Goal: Transaction & Acquisition: Register for event/course

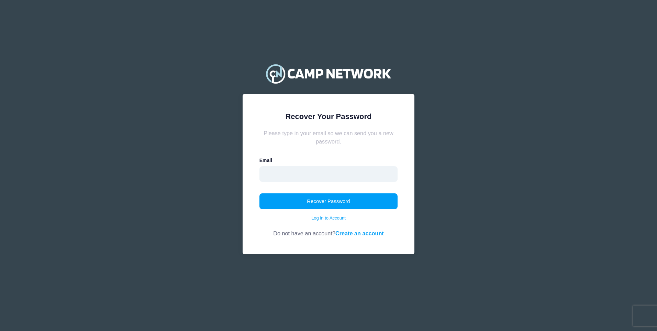
click at [328, 175] on input "email" at bounding box center [329, 174] width 139 height 16
type input "alp3773@gmail.com"
click at [321, 202] on button "Recover Password" at bounding box center [329, 201] width 139 height 16
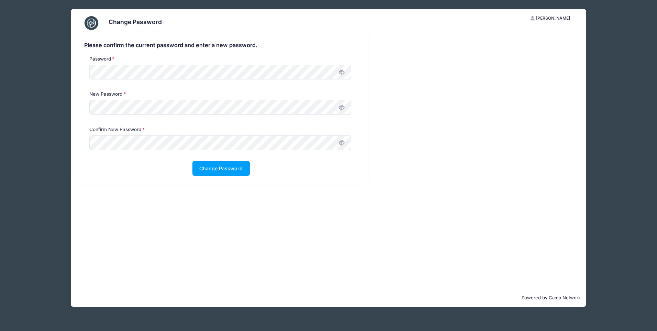
click at [342, 75] on icon at bounding box center [341, 71] width 5 height 5
click at [344, 108] on icon at bounding box center [341, 107] width 5 height 5
click at [82, 66] on div "Password" at bounding box center [221, 72] width 281 height 35
click at [341, 144] on icon at bounding box center [341, 142] width 5 height 5
click at [220, 168] on button "Change Password" at bounding box center [220, 168] width 57 height 15
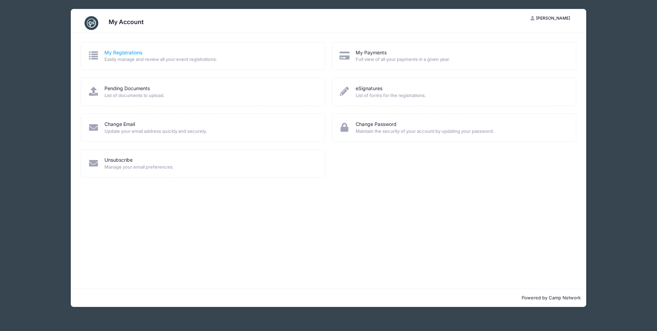
click at [129, 50] on link "My Registrations" at bounding box center [123, 52] width 38 height 7
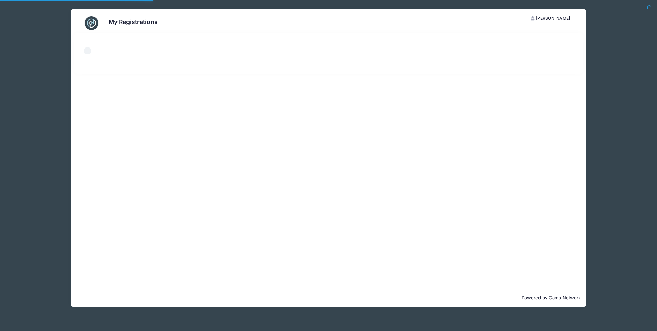
select select "50"
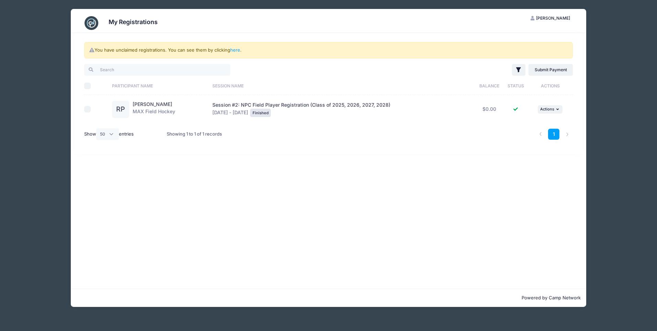
click at [607, 115] on div "My Registrations AP Amy Presti My Account Logout You have unclaimed registratio…" at bounding box center [328, 158] width 619 height 316
click at [233, 50] on link "here" at bounding box center [235, 49] width 10 height 5
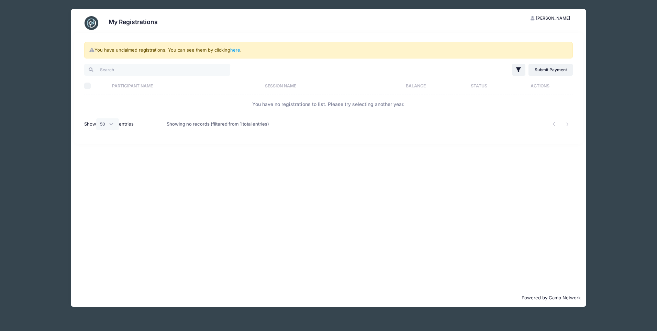
click at [550, 19] on span "[PERSON_NAME]" at bounding box center [553, 17] width 34 height 5
click at [523, 36] on link "My Account" at bounding box center [533, 35] width 79 height 13
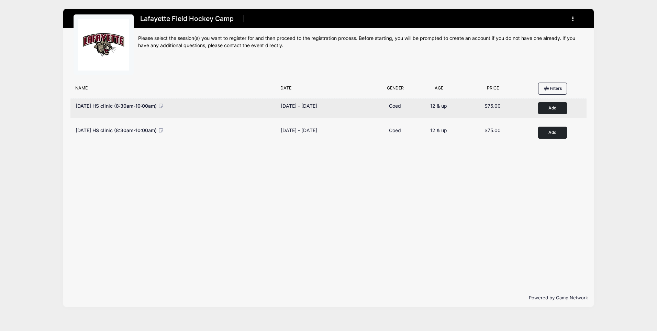
click at [554, 110] on button "Add to Cart" at bounding box center [552, 108] width 29 height 12
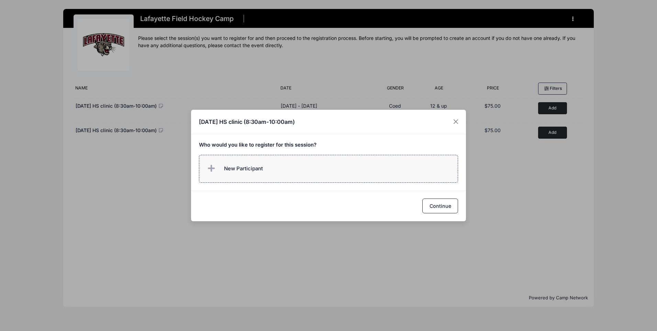
click at [261, 169] on span "New Participant" at bounding box center [243, 169] width 39 height 8
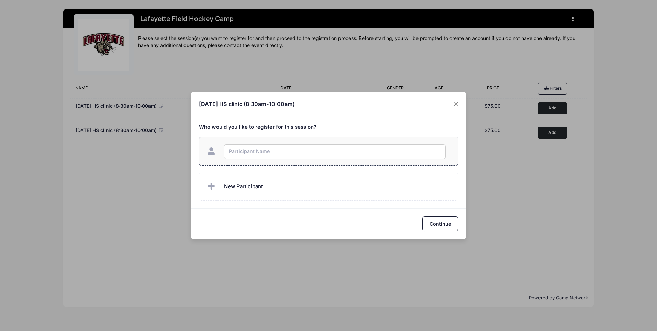
click at [253, 153] on input "text" at bounding box center [335, 151] width 222 height 15
type input "[PERSON_NAME]"
checkbox input "true"
click at [437, 219] on button "Continue" at bounding box center [440, 223] width 36 height 15
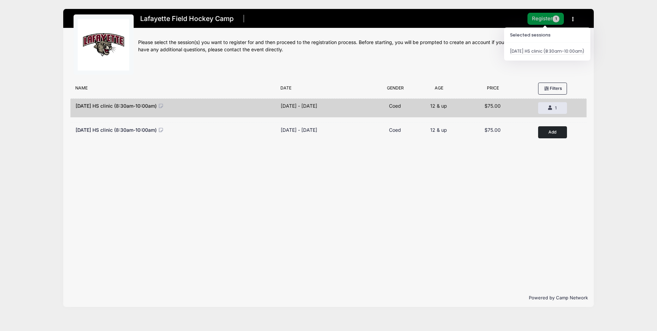
click at [540, 18] on button "Register 1" at bounding box center [546, 19] width 36 height 12
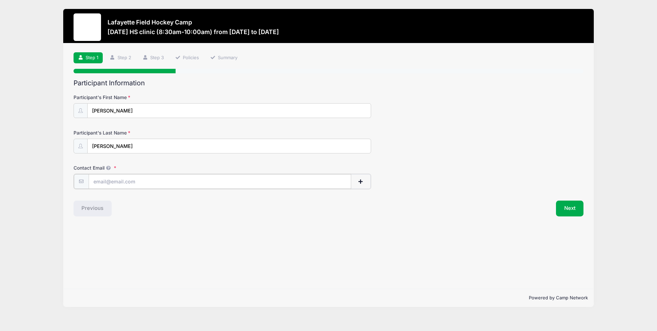
click at [120, 183] on input "Contact Email" at bounding box center [220, 181] width 263 height 15
type input "rorympresti2028@gmail.com"
click at [565, 211] on button "Next" at bounding box center [570, 208] width 28 height 16
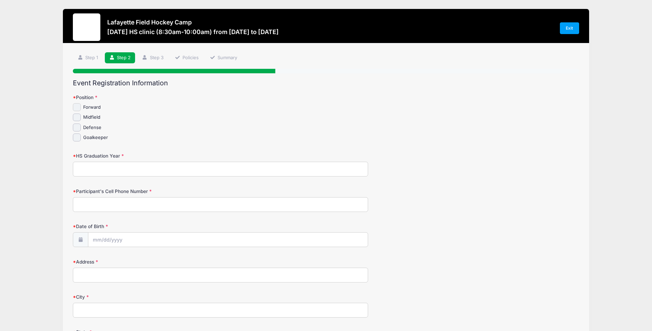
click at [79, 104] on input "Forward" at bounding box center [77, 107] width 8 height 8
checkbox input "true"
click at [76, 119] on input "Midfield" at bounding box center [77, 117] width 8 height 8
checkbox input "true"
click at [104, 167] on input "HS Graduation Year" at bounding box center [220, 169] width 295 height 15
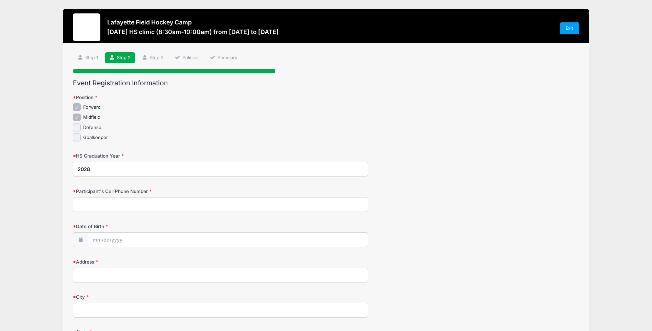
type input "2028"
type input "973-558-4419"
click at [119, 237] on input "Date of Birth" at bounding box center [228, 239] width 280 height 15
click at [109, 240] on input "Date of Birth" at bounding box center [228, 239] width 280 height 15
click at [161, 121] on span at bounding box center [161, 122] width 5 height 5
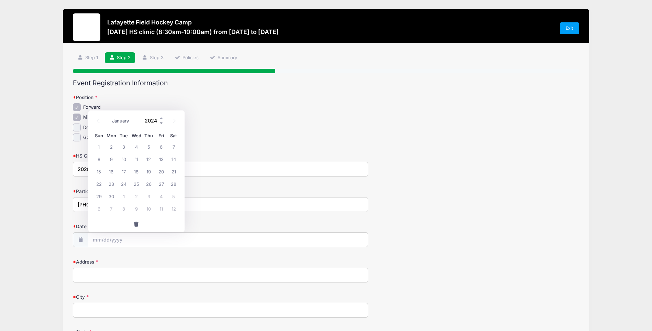
click at [161, 121] on span at bounding box center [161, 122] width 5 height 5
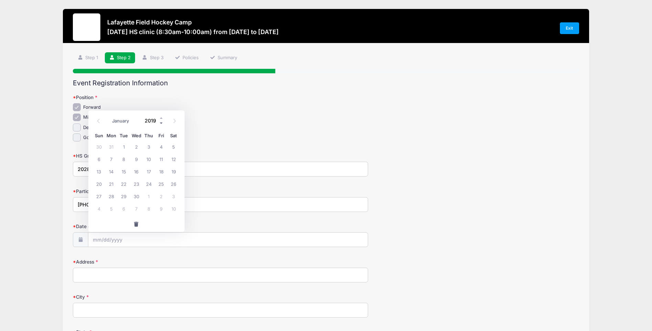
click at [161, 121] on span at bounding box center [161, 122] width 5 height 5
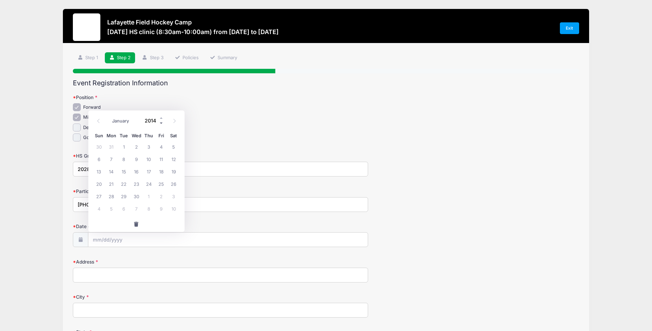
click at [161, 121] on span at bounding box center [161, 122] width 5 height 5
type input "2010"
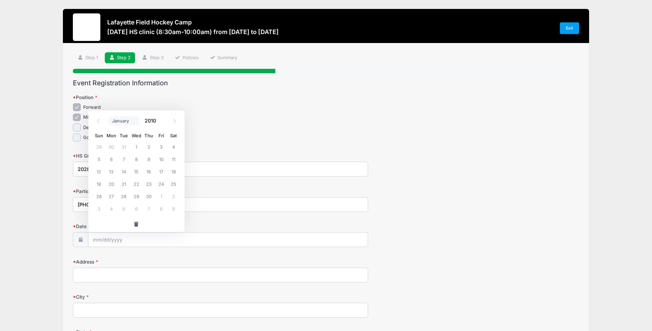
click at [123, 121] on select "January February March April May June July August September October November De…" at bounding box center [124, 120] width 31 height 9
select select "4"
click at [109, 116] on select "January February March April May June July August September October November De…" at bounding box center [124, 120] width 31 height 9
click at [173, 184] on span "22" at bounding box center [173, 183] width 12 height 12
type input "05/22/2010"
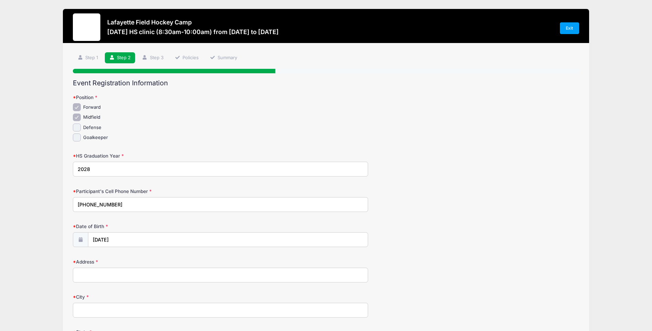
click at [134, 275] on input "Address" at bounding box center [220, 274] width 295 height 15
type input "3 Lenape Trail"
type input "Chatham"
select select "NJ"
type input "07928"
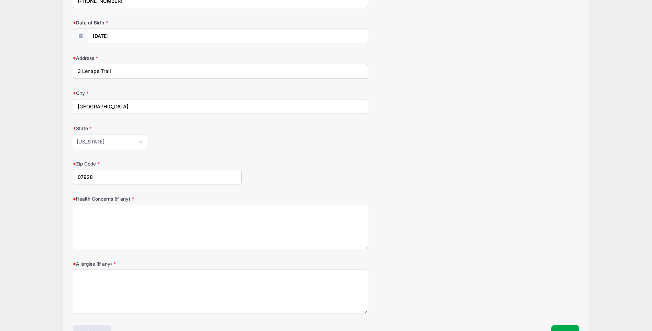
scroll to position [206, 0]
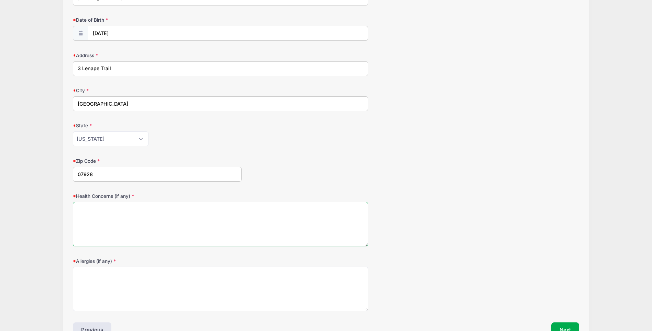
click at [170, 218] on textarea "Health Concerns (if any)" at bounding box center [220, 224] width 295 height 44
type textarea "none"
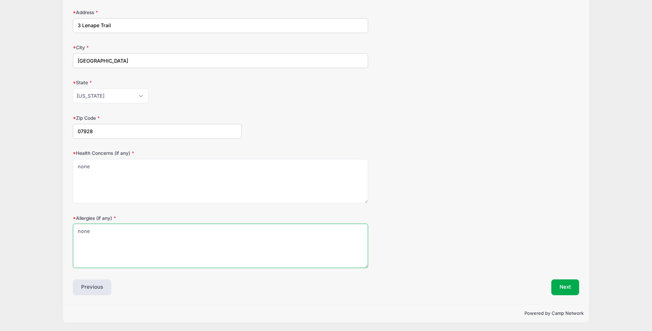
scroll to position [250, 0]
type textarea "none"
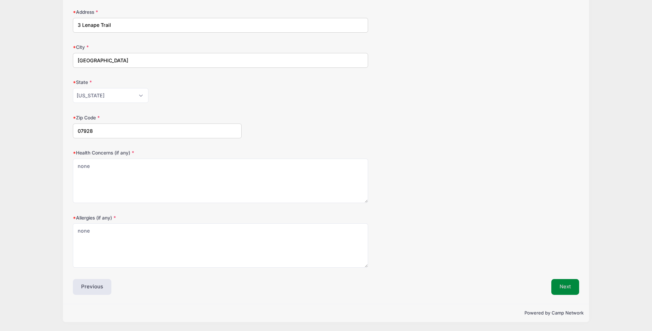
click at [564, 284] on button "Next" at bounding box center [565, 287] width 28 height 16
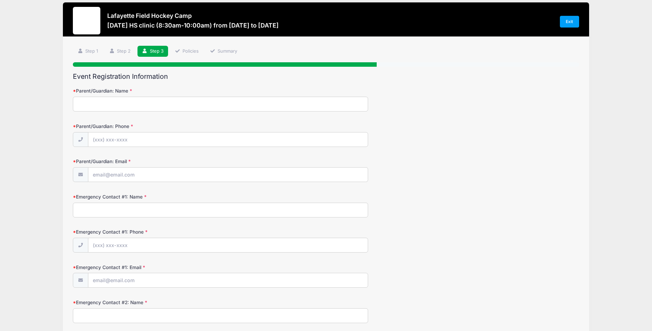
scroll to position [0, 0]
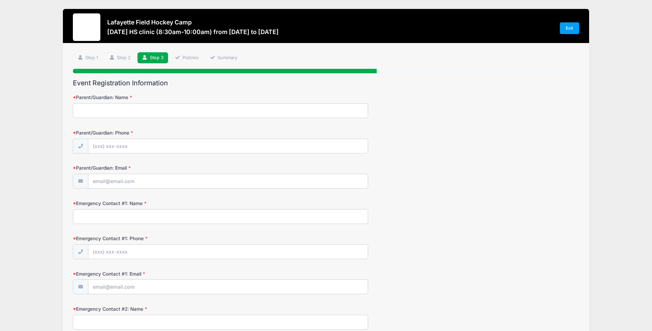
click at [168, 110] on input "Parent/Guardian: Name" at bounding box center [220, 110] width 295 height 15
type input "Amy Presti"
click at [126, 141] on input "Parent/Guardian: Phone" at bounding box center [228, 146] width 280 height 15
type input "(646) 246-0775"
click at [133, 177] on input "Parent/Guardian: Email" at bounding box center [228, 181] width 280 height 15
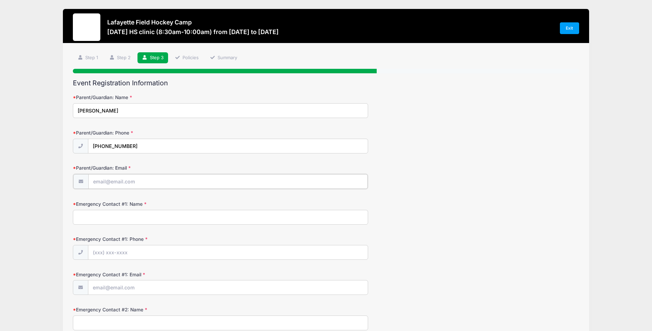
type input "alp3773@gmail.com"
click at [131, 218] on input "Emergency Contact #1: Name" at bounding box center [220, 216] width 295 height 15
type input "Claudia Schwartz"
click at [130, 253] on input "Emergency Contact #1: Phone" at bounding box center [228, 251] width 280 height 15
type input "(404) 435-3577"
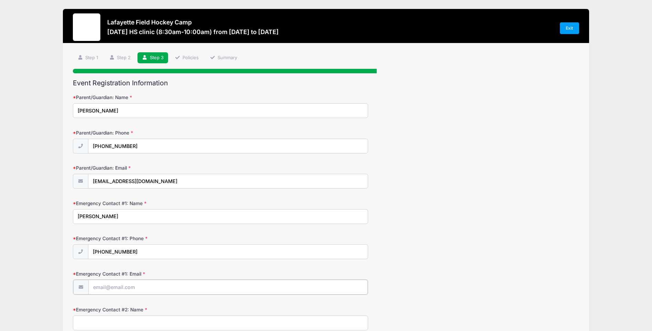
click at [133, 289] on input "Emergency Contact #1: Email" at bounding box center [228, 286] width 280 height 15
type input "cs081471@gmail.com"
click at [136, 322] on input "Emergency Contact #2: Name" at bounding box center [220, 322] width 295 height 15
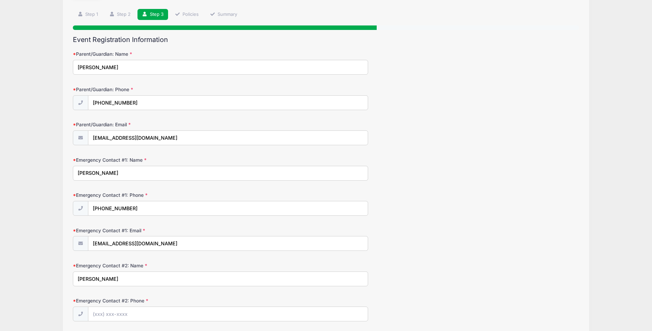
scroll to position [103, 0]
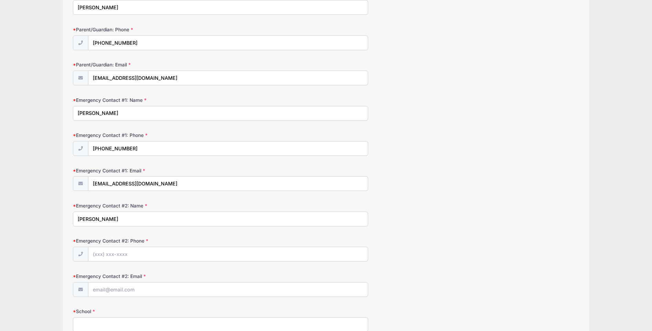
type input "Paul Presti"
click at [140, 255] on input "Emergency Contact #2: Phone" at bounding box center [228, 254] width 280 height 15
type input "(646) 246-8675"
click at [140, 290] on input "Emergency Contact #2: Email" at bounding box center [228, 289] width 280 height 15
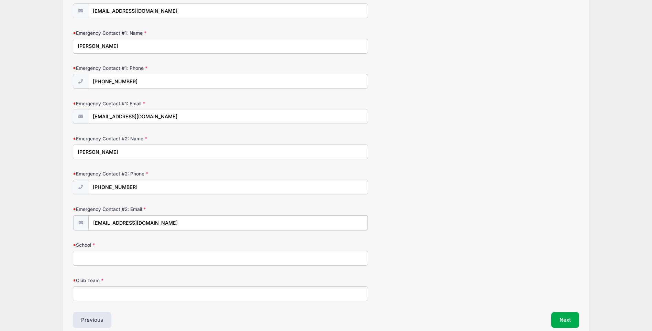
scroll to position [172, 0]
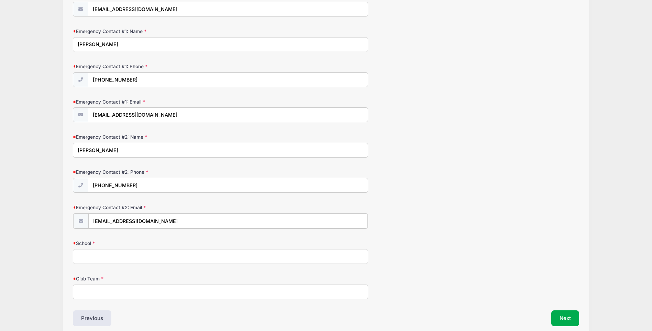
type input "prestip74@hotmail.com"
click at [137, 256] on input "School" at bounding box center [220, 255] width 295 height 15
type input "Chatham High School"
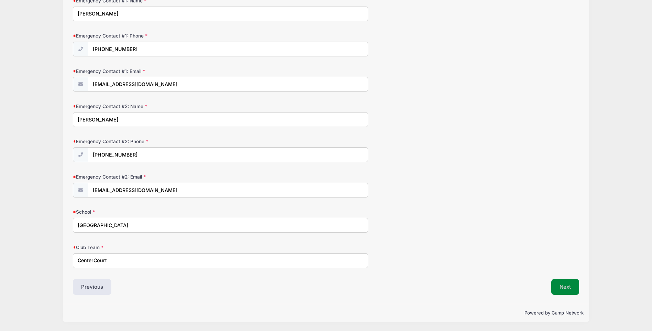
type input "CenterCourt"
click at [567, 281] on button "Next" at bounding box center [565, 287] width 28 height 16
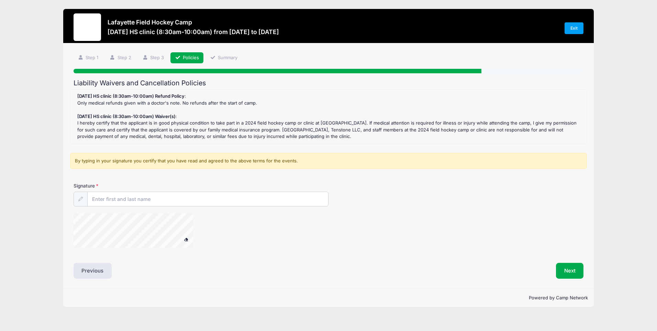
scroll to position [0, 0]
click at [129, 196] on input "Signature" at bounding box center [208, 199] width 241 height 15
type input "Amy Lynn Presti"
click at [567, 271] on button "Next" at bounding box center [570, 271] width 28 height 16
click at [187, 238] on span at bounding box center [186, 239] width 5 height 4
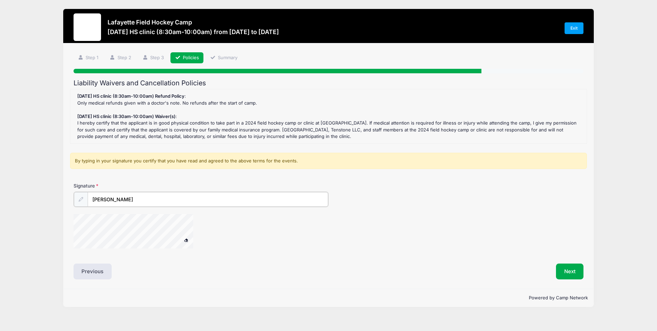
click at [159, 198] on input "Amy Lynn Presti" at bounding box center [208, 199] width 241 height 15
click at [252, 242] on div at bounding box center [244, 231] width 340 height 36
click at [229, 160] on div "By typing in your signature you certify that you have read and agreed to the ab…" at bounding box center [328, 161] width 517 height 16
click at [159, 130] on div "Sept 14th HS clinic (8:30am-10:00am) Refund Policy : Only medical refunds given…" at bounding box center [328, 116] width 509 height 47
click at [573, 266] on button "Next" at bounding box center [570, 271] width 28 height 16
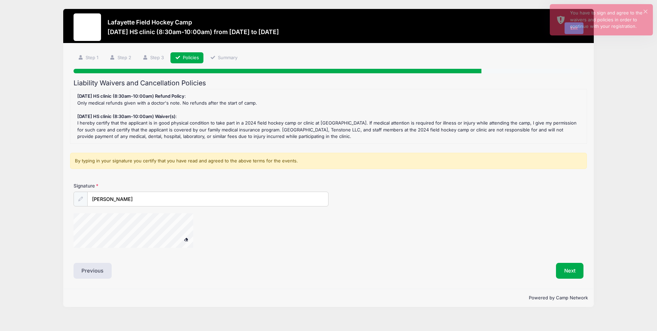
click at [81, 200] on icon at bounding box center [80, 199] width 4 height 4
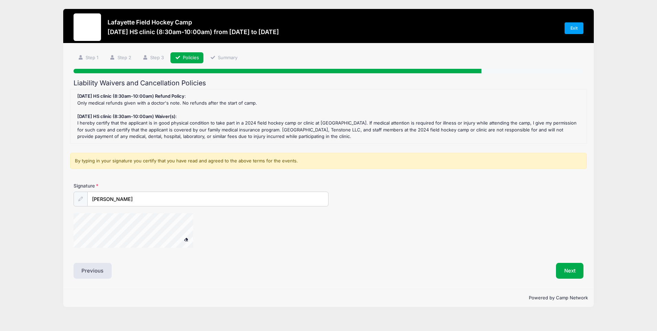
click at [184, 238] on span at bounding box center [186, 239] width 5 height 4
click at [174, 244] on div at bounding box center [142, 231] width 137 height 36
click at [146, 201] on input "Amy Lynn Presti" at bounding box center [208, 199] width 241 height 15
click at [154, 173] on div "By typing in your signature you certify that you have read and agreed to the ab…" at bounding box center [328, 163] width 517 height 21
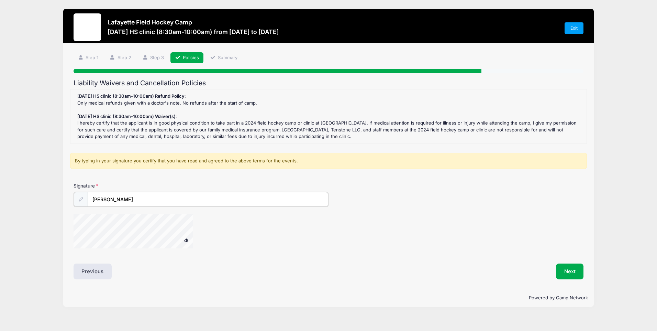
drag, startPoint x: 141, startPoint y: 198, endPoint x: 80, endPoint y: 196, distance: 60.5
click at [81, 196] on div "Amy Lynn Presti" at bounding box center [201, 198] width 255 height 15
type input "Amy Presti"
click at [266, 222] on div at bounding box center [244, 231] width 340 height 36
click at [570, 268] on button "Next" at bounding box center [570, 271] width 28 height 16
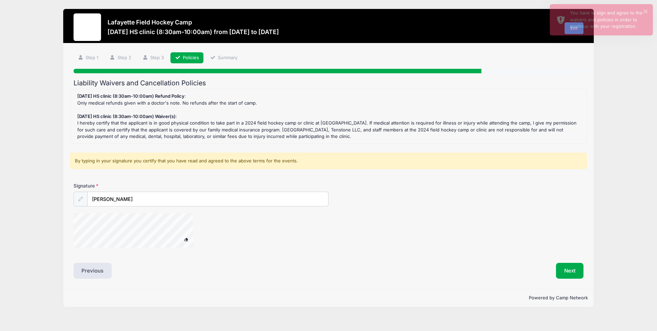
click at [129, 74] on div "Step 4 /7 Step 1 Step 2 Step 3 Policies Summary Participant Information Partici…" at bounding box center [329, 165] width 510 height 227
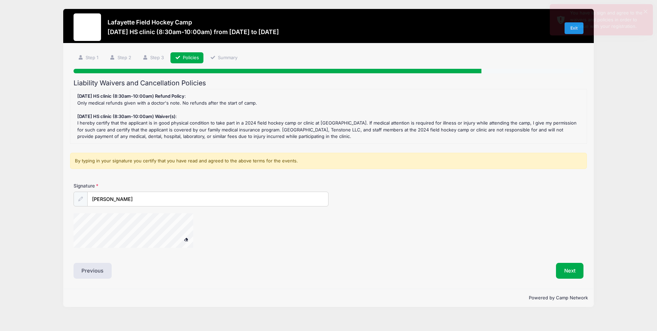
click at [151, 80] on h2 "Liability Waivers and Cancellation Policies" at bounding box center [329, 83] width 510 height 8
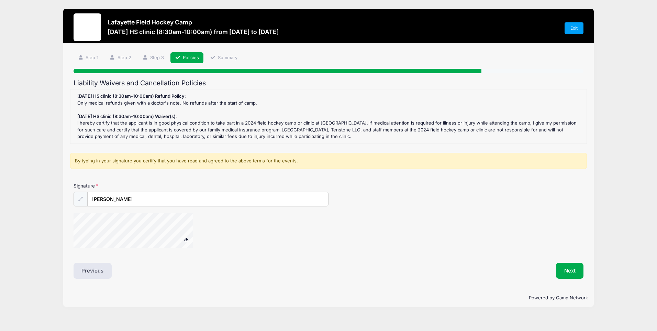
click at [205, 81] on h2 "Liability Waivers and Cancellation Policies" at bounding box center [329, 83] width 510 height 8
click at [192, 53] on link "Policies" at bounding box center [186, 57] width 33 height 11
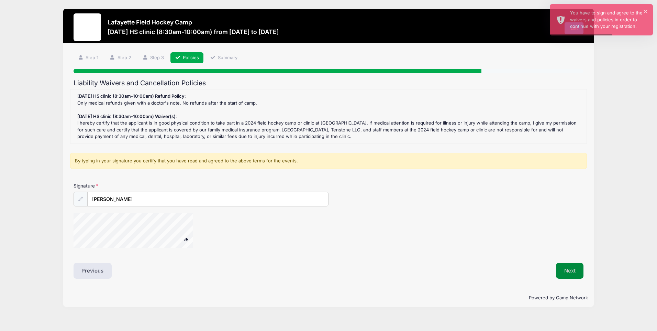
click at [570, 270] on button "Next" at bounding box center [570, 271] width 28 height 16
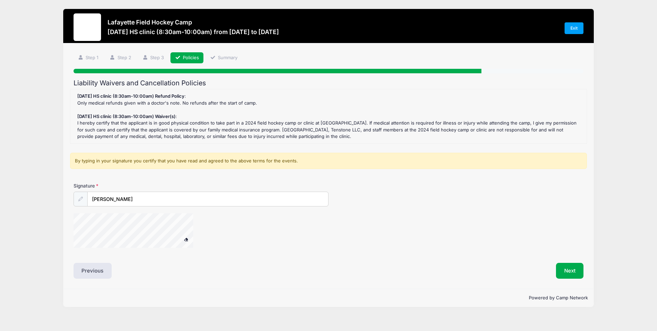
click at [77, 196] on div at bounding box center [81, 198] width 14 height 15
click at [79, 196] on div at bounding box center [81, 198] width 14 height 15
click at [102, 194] on input "Amy Presti" at bounding box center [208, 199] width 241 height 15
click at [243, 200] on input "Amy Presti" at bounding box center [208, 199] width 241 height 15
click at [270, 223] on div at bounding box center [244, 231] width 340 height 36
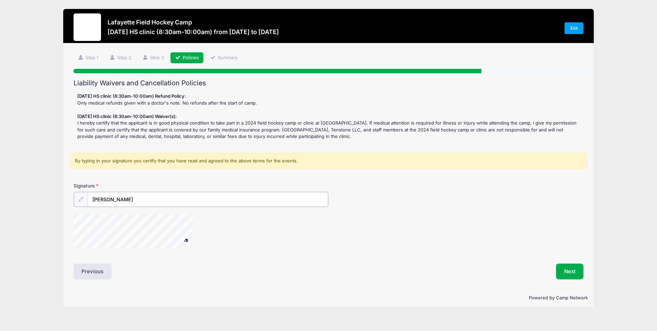
click at [209, 198] on input "Amy Presti" at bounding box center [208, 199] width 241 height 15
click at [152, 196] on input "Amy Presti" at bounding box center [208, 199] width 241 height 15
click at [296, 225] on div at bounding box center [244, 231] width 340 height 36
click at [572, 266] on button "Next" at bounding box center [570, 271] width 28 height 16
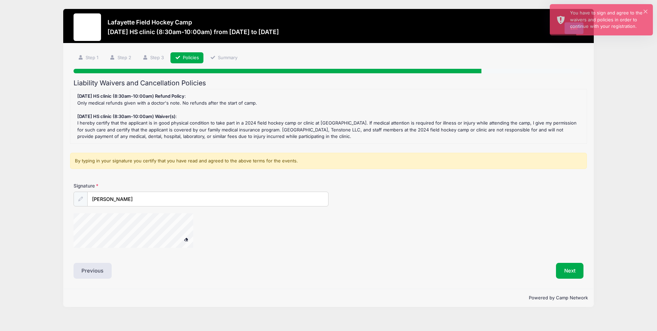
click at [383, 257] on div "Liability Waivers and Cancellation Policies Sept 14th HS clinic (8:30am-10:00am…" at bounding box center [329, 179] width 510 height 200
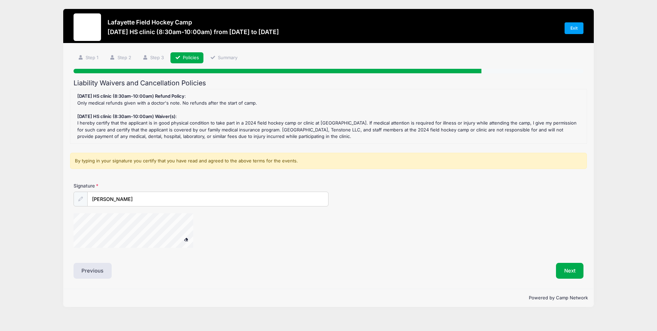
click at [187, 238] on span at bounding box center [186, 239] width 5 height 4
drag, startPoint x: 185, startPoint y: 239, endPoint x: 180, endPoint y: 239, distance: 4.8
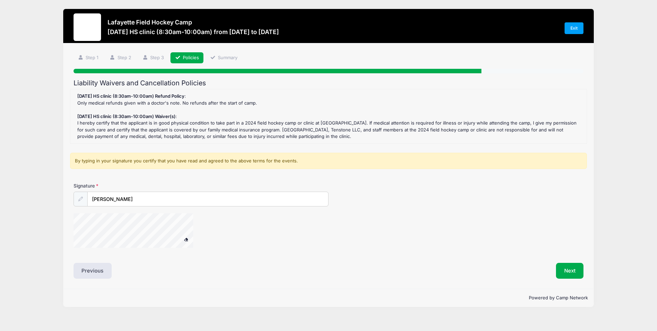
click at [181, 239] on button at bounding box center [186, 239] width 12 height 9
click at [205, 231] on div at bounding box center [142, 231] width 137 height 36
click at [569, 270] on button "Next" at bounding box center [570, 271] width 28 height 16
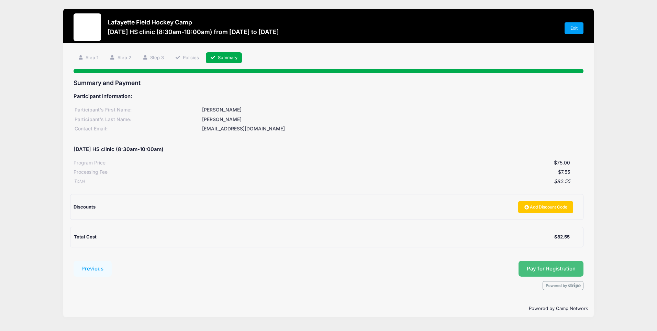
click at [557, 265] on button "Pay for Registration" at bounding box center [551, 269] width 65 height 16
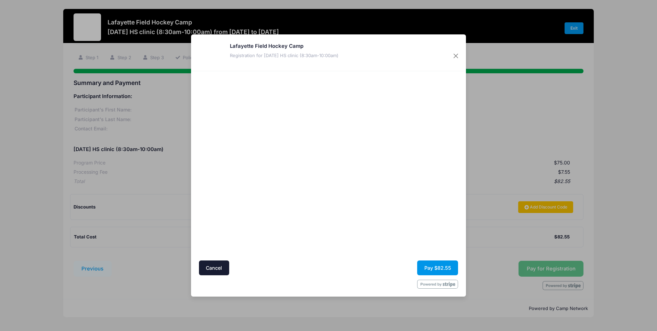
click at [439, 263] on button "Pay $82.55" at bounding box center [437, 267] width 41 height 15
